Goal: Check status: Check status

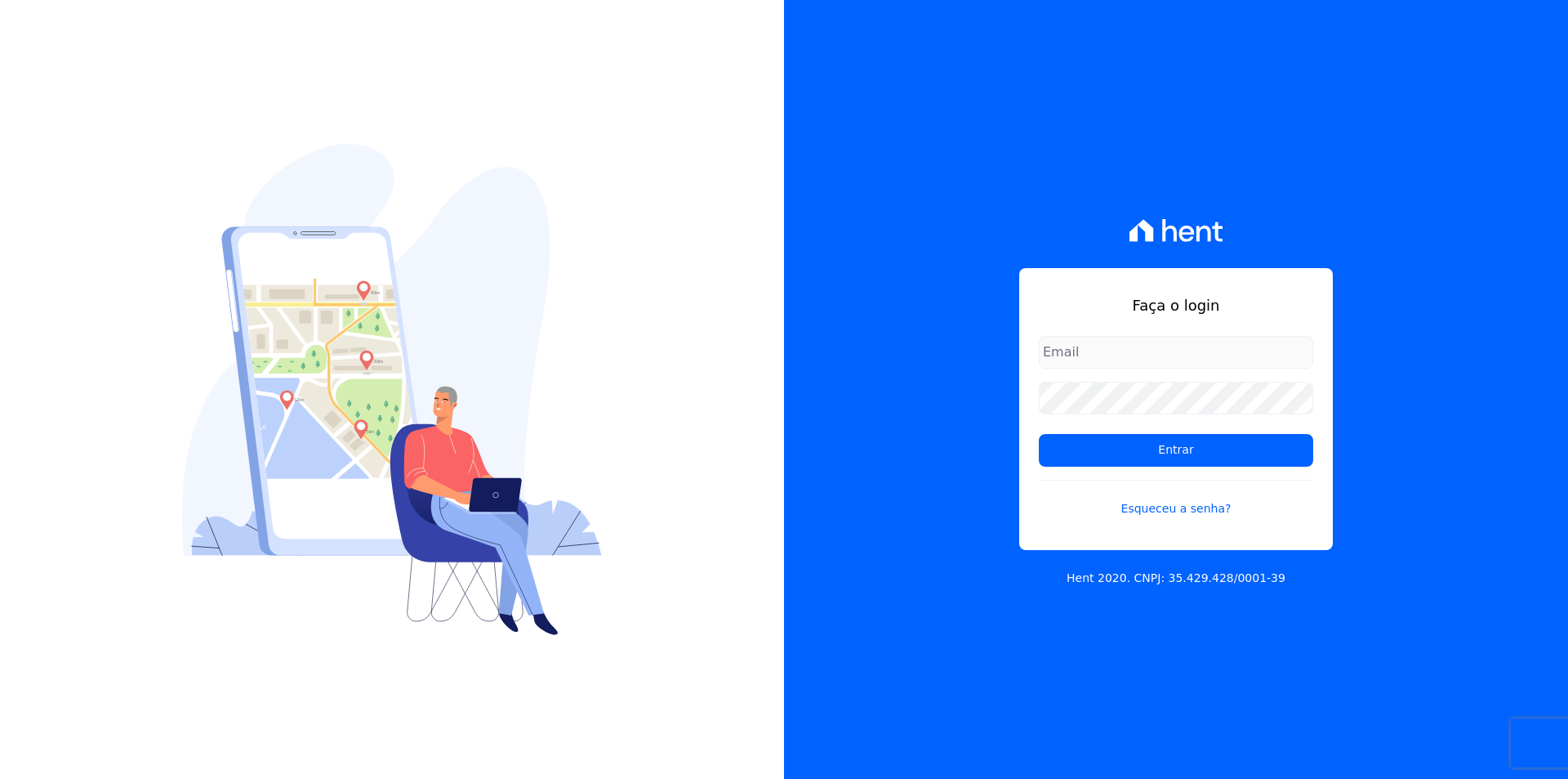
click at [1133, 355] on input "email" at bounding box center [1176, 352] width 274 height 32
type input "C"
type input "[EMAIL_ADDRESS][DOMAIN_NAME]"
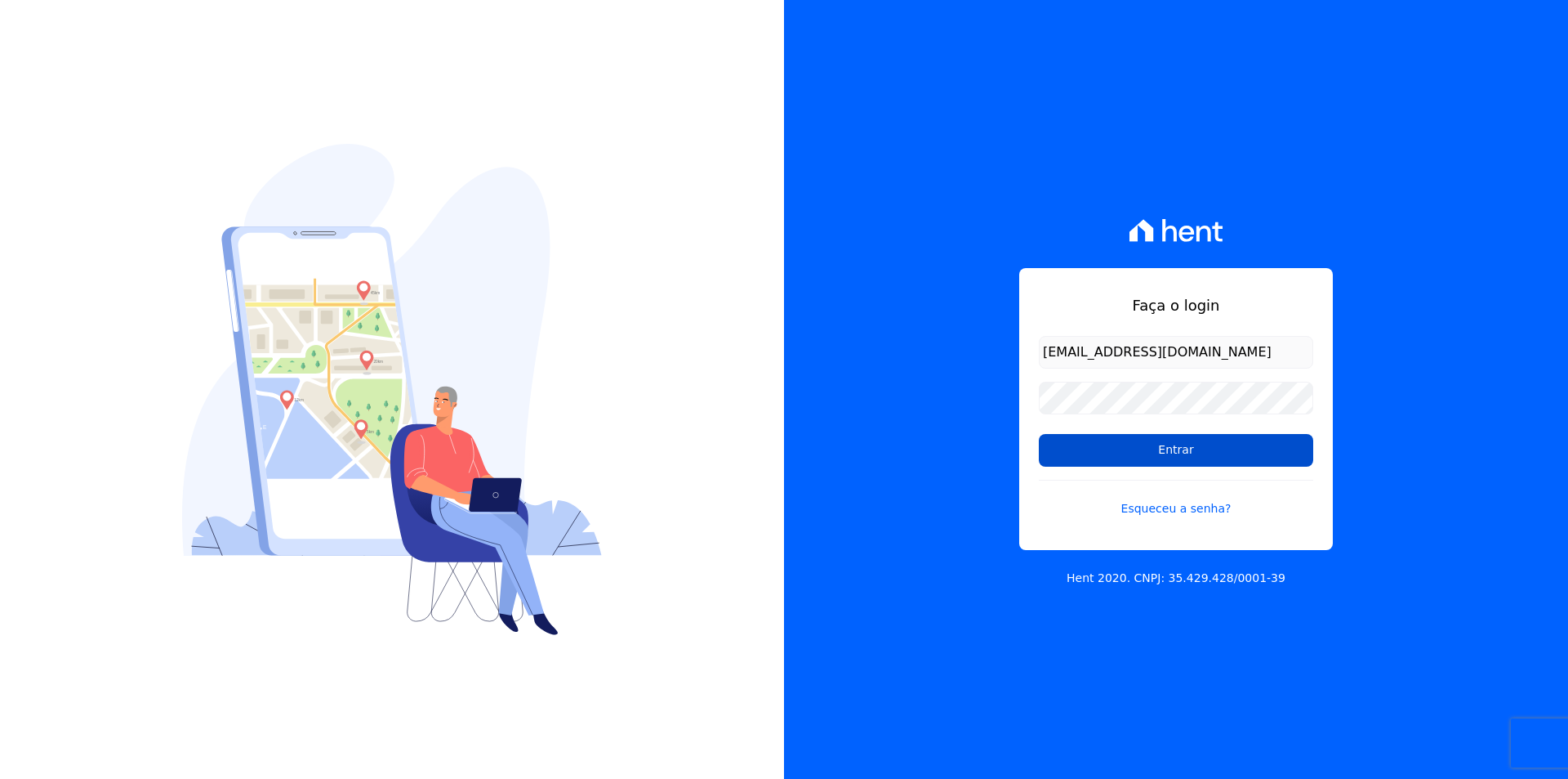
click at [1153, 450] on input "Entrar" at bounding box center [1176, 450] width 274 height 32
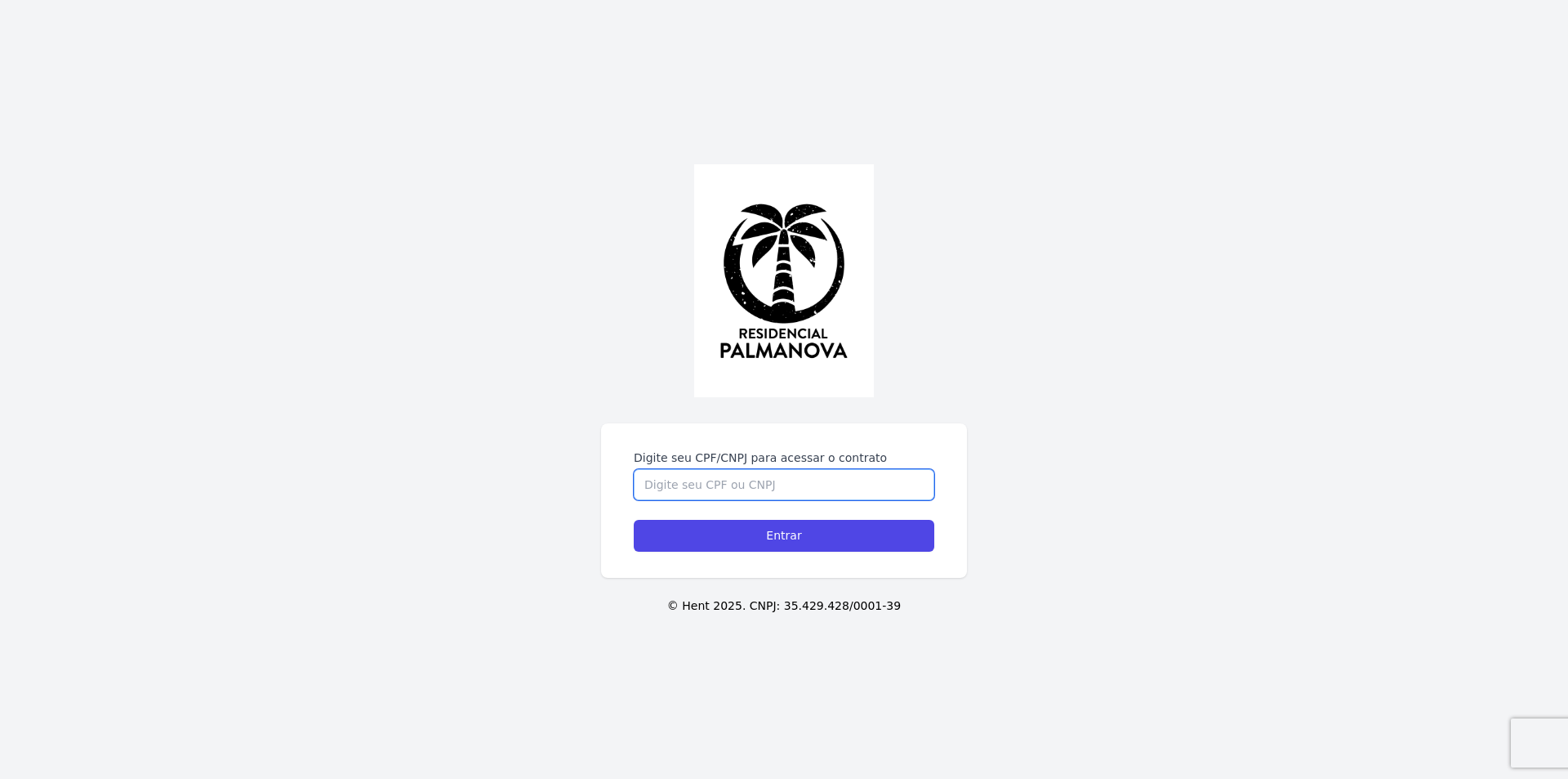
click at [748, 473] on input "Digite seu CPF/CNPJ para acessar o contrato" at bounding box center [784, 484] width 301 height 31
type input "45016545898"
click at [634, 519] on input "Entrar" at bounding box center [784, 535] width 301 height 32
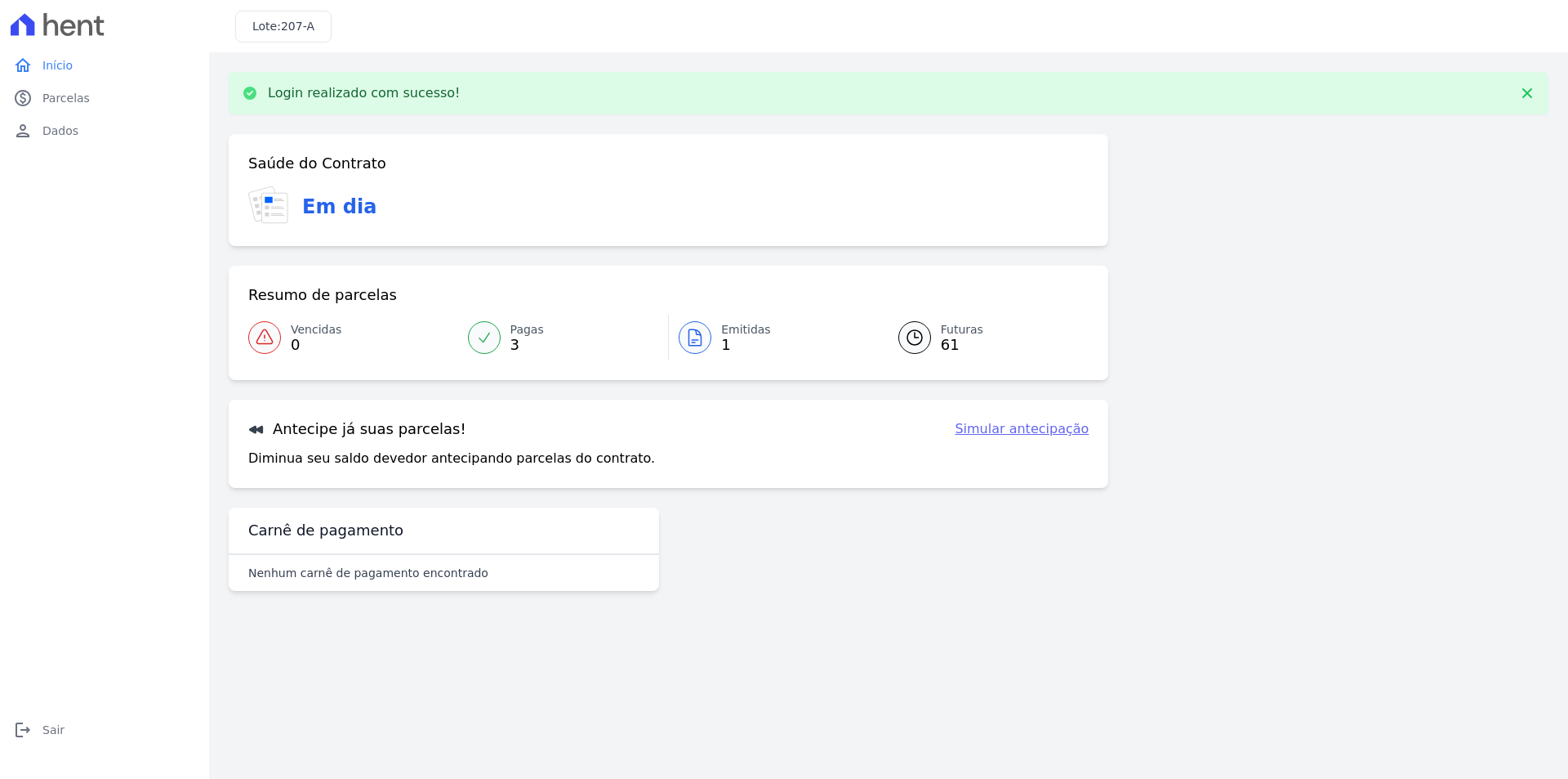
click at [920, 333] on icon at bounding box center [915, 338] width 15 height 15
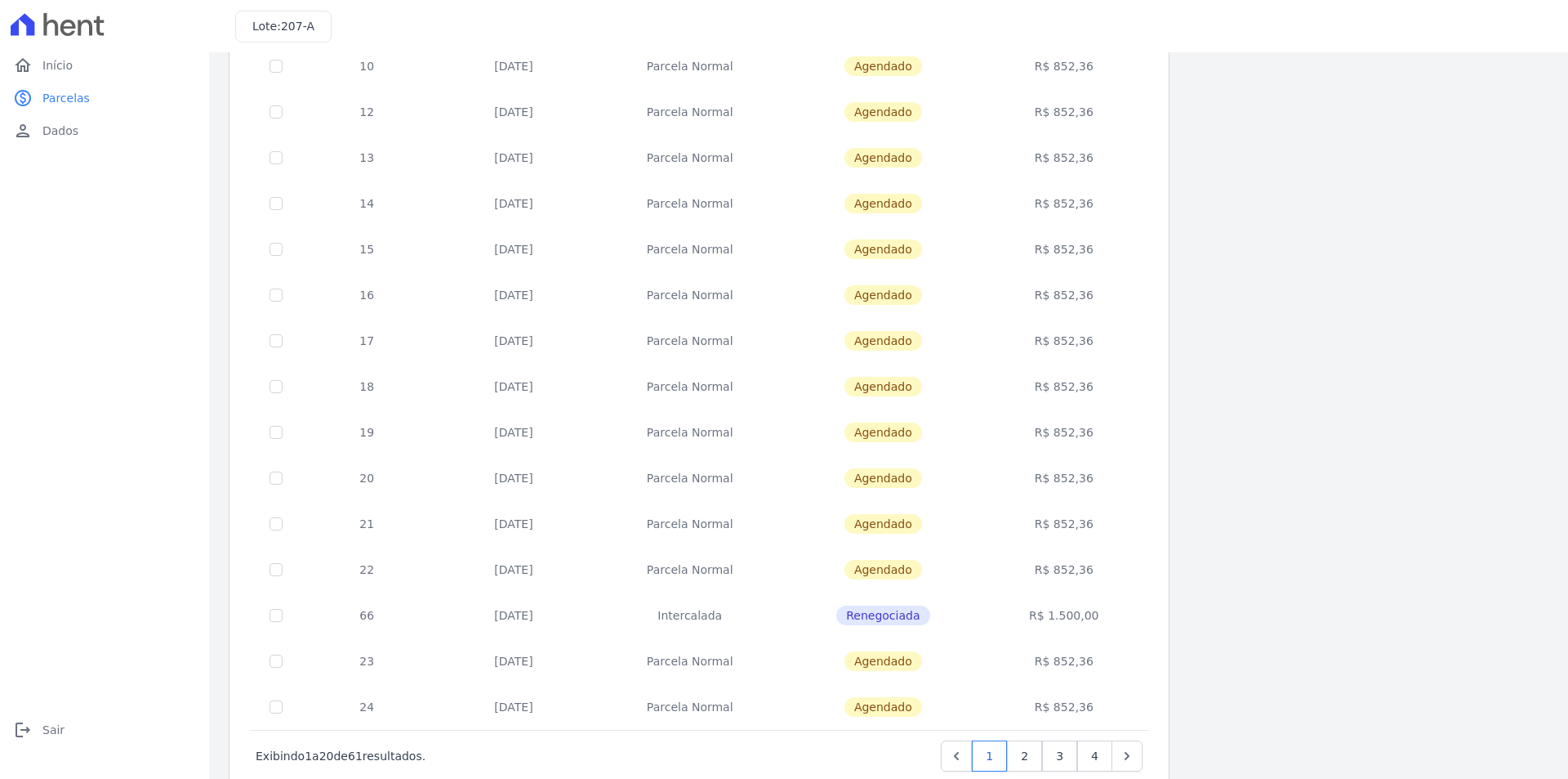
scroll to position [327, 0]
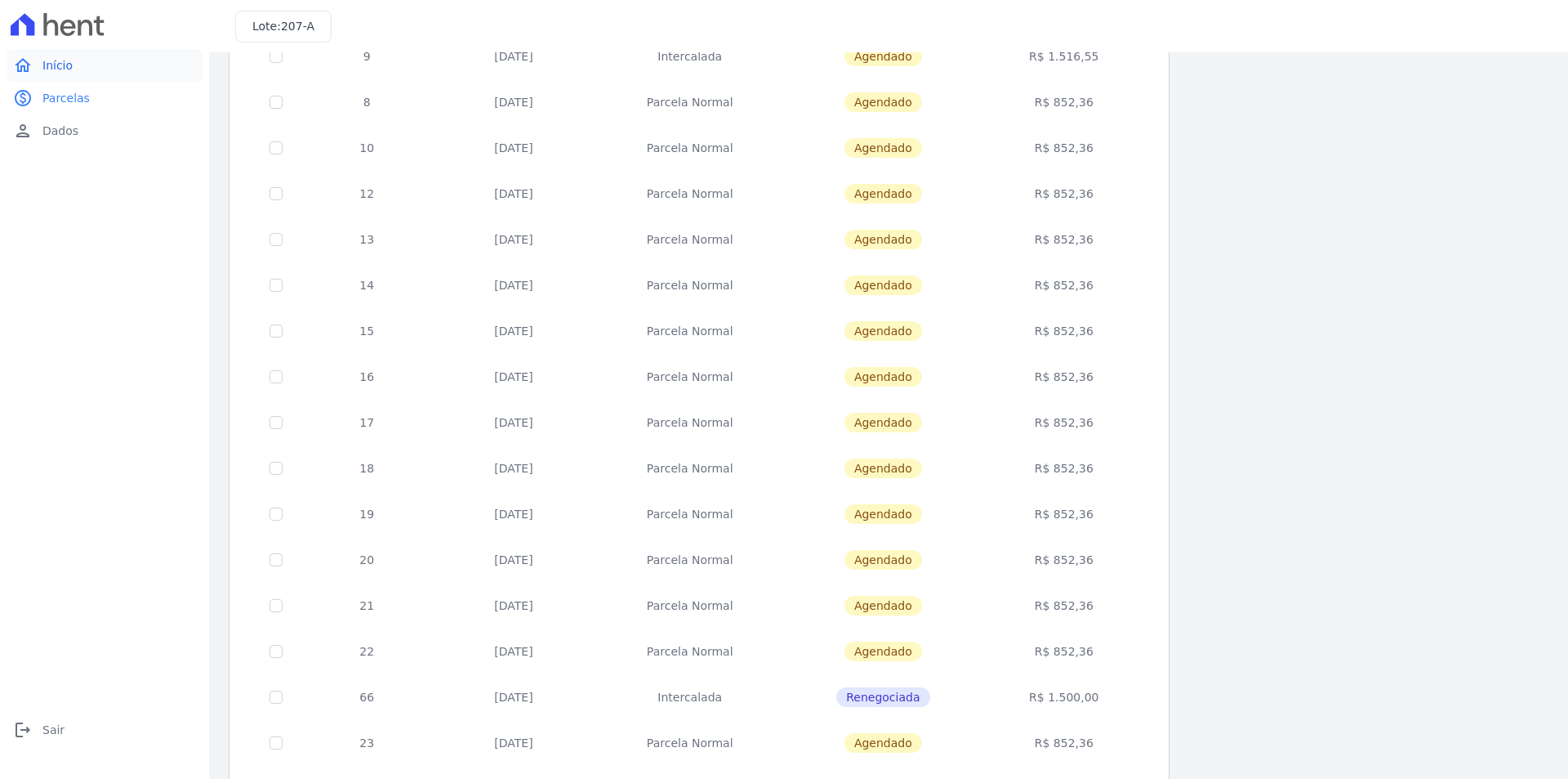
click at [124, 56] on link "home Início" at bounding box center [104, 65] width 196 height 32
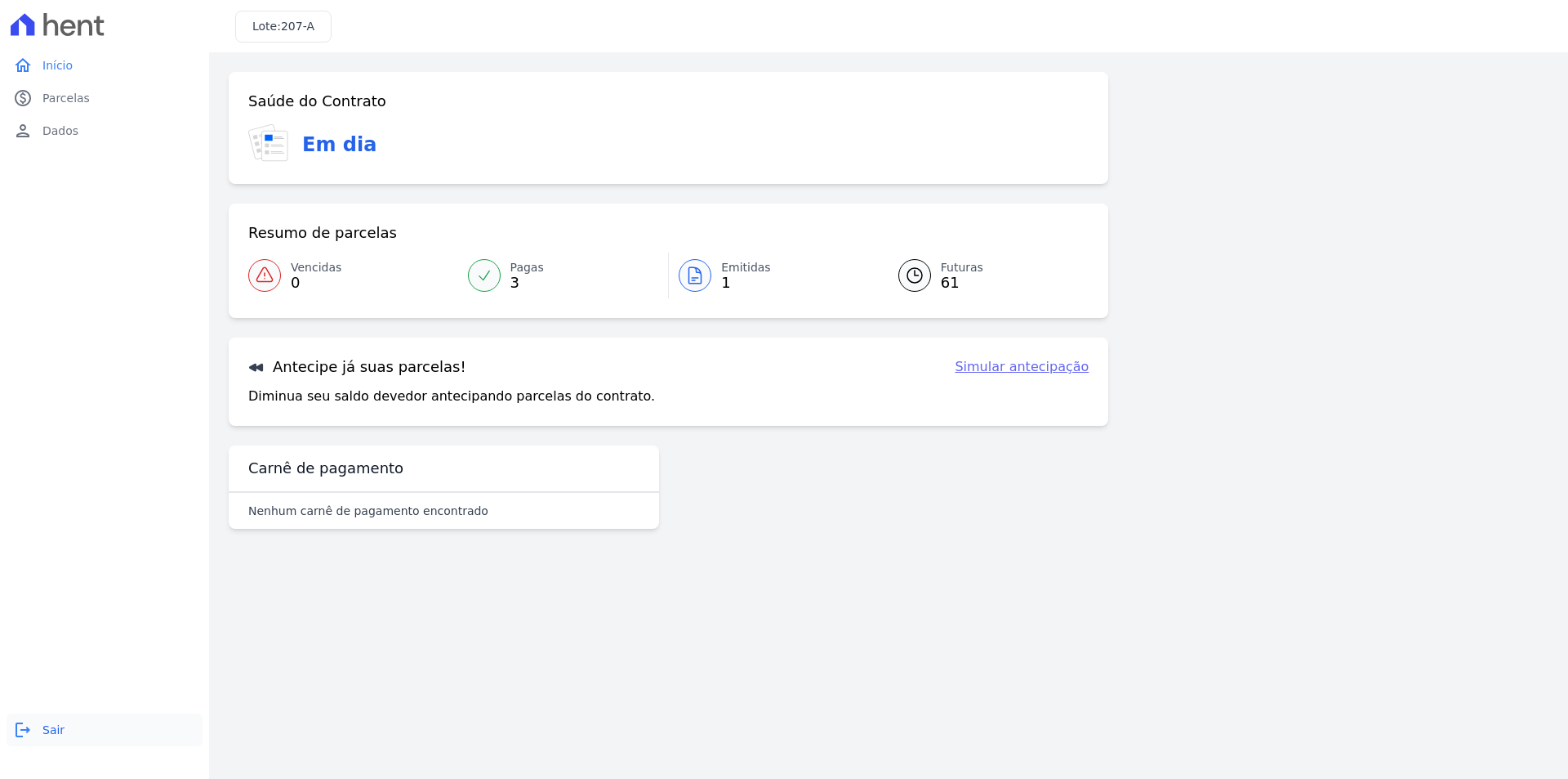
click at [46, 738] on link "logout Sair" at bounding box center [104, 729] width 196 height 32
